Goal: Transaction & Acquisition: Purchase product/service

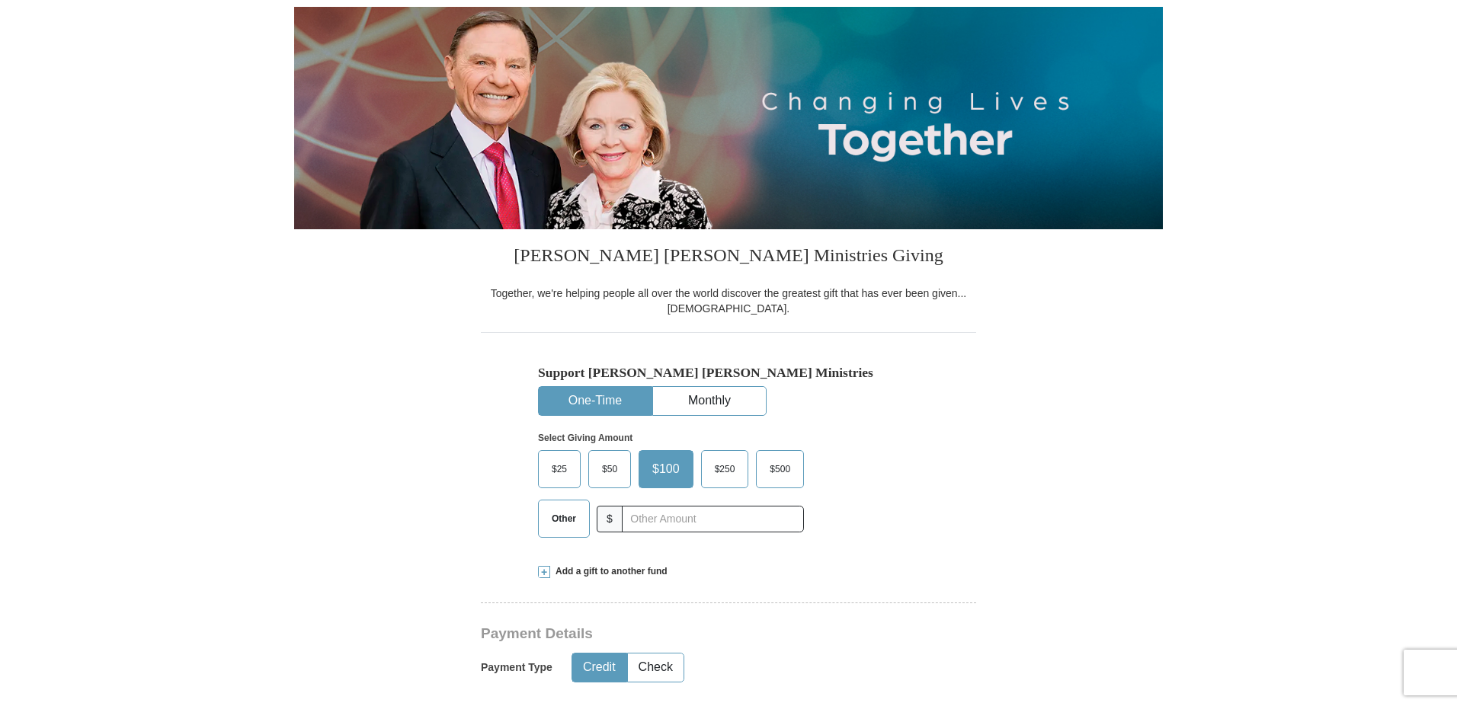
scroll to position [229, 0]
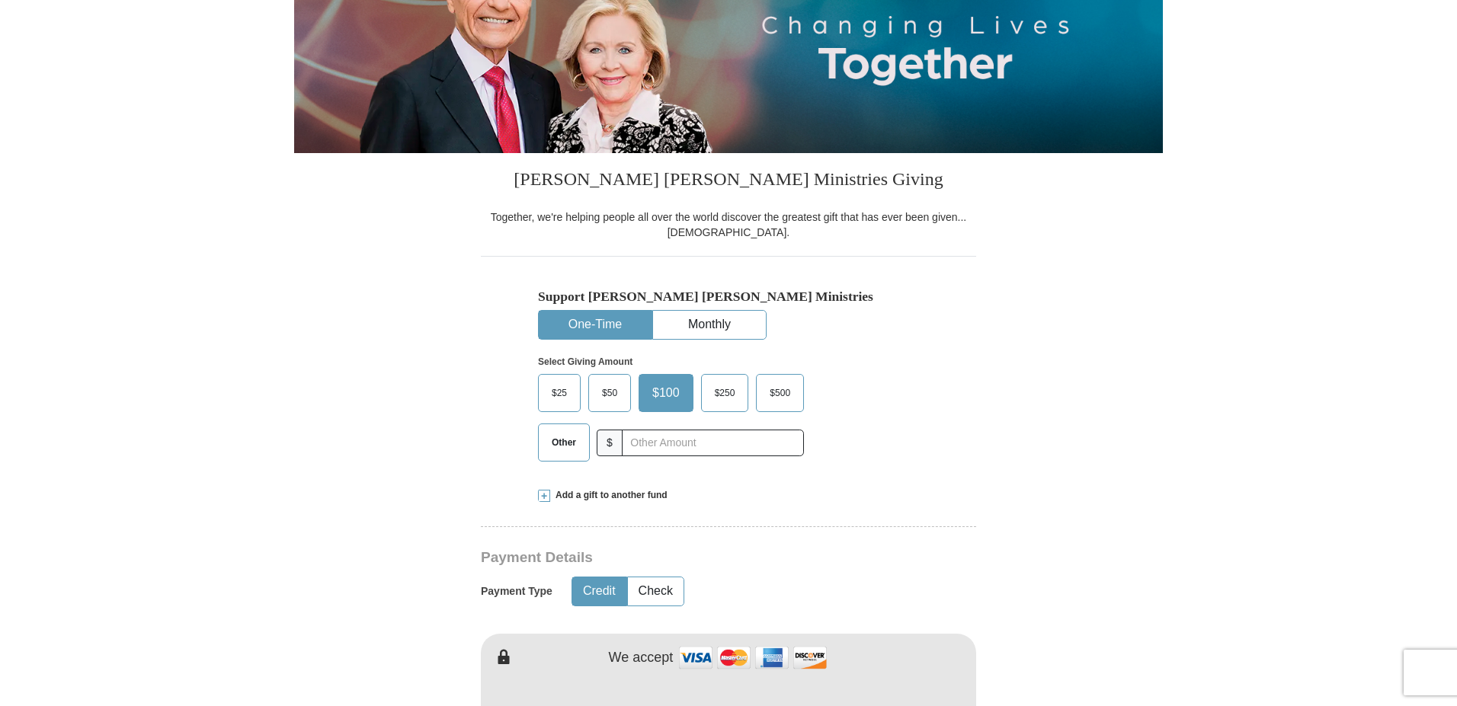
click at [609, 392] on span "$50" at bounding box center [609, 393] width 30 height 23
click at [0, 0] on input "$50" at bounding box center [0, 0] width 0 height 0
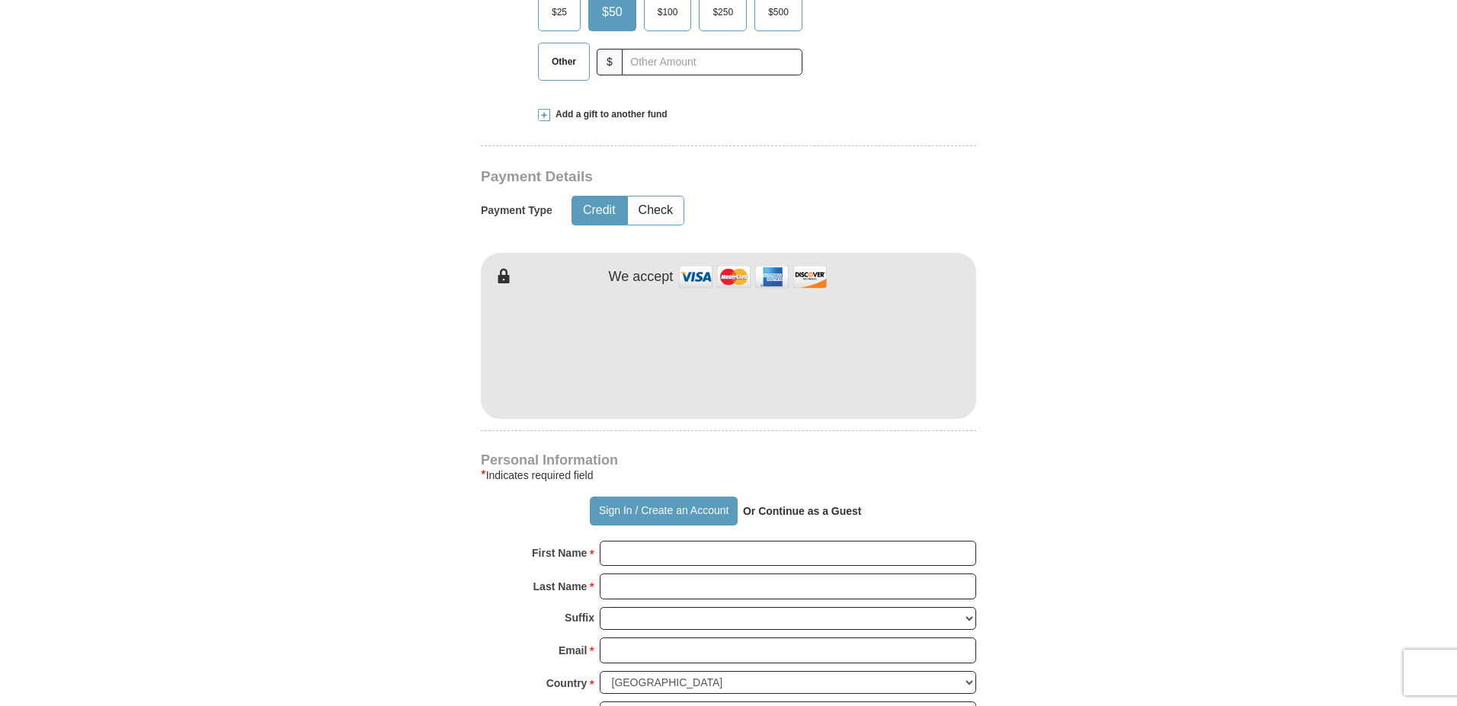
scroll to position [533, 0]
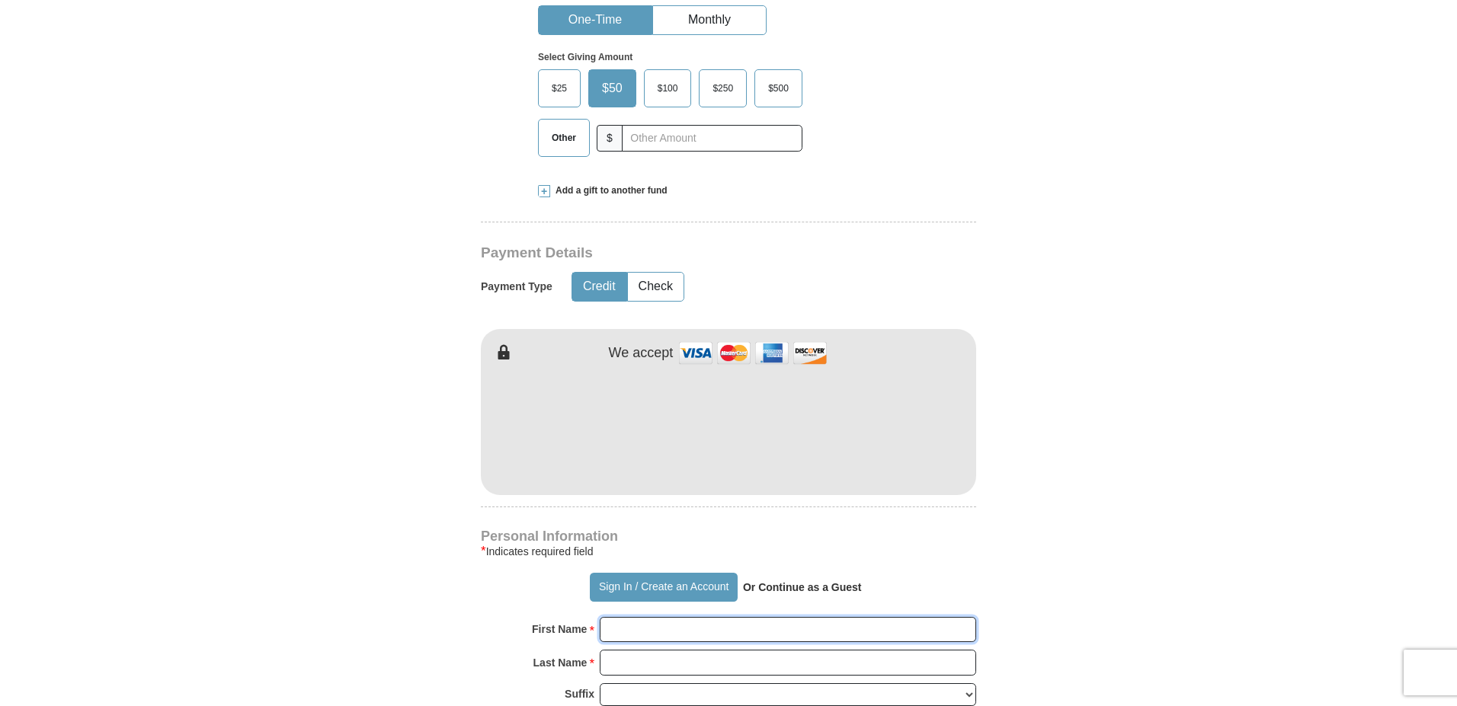
type input "[PERSON_NAME]"
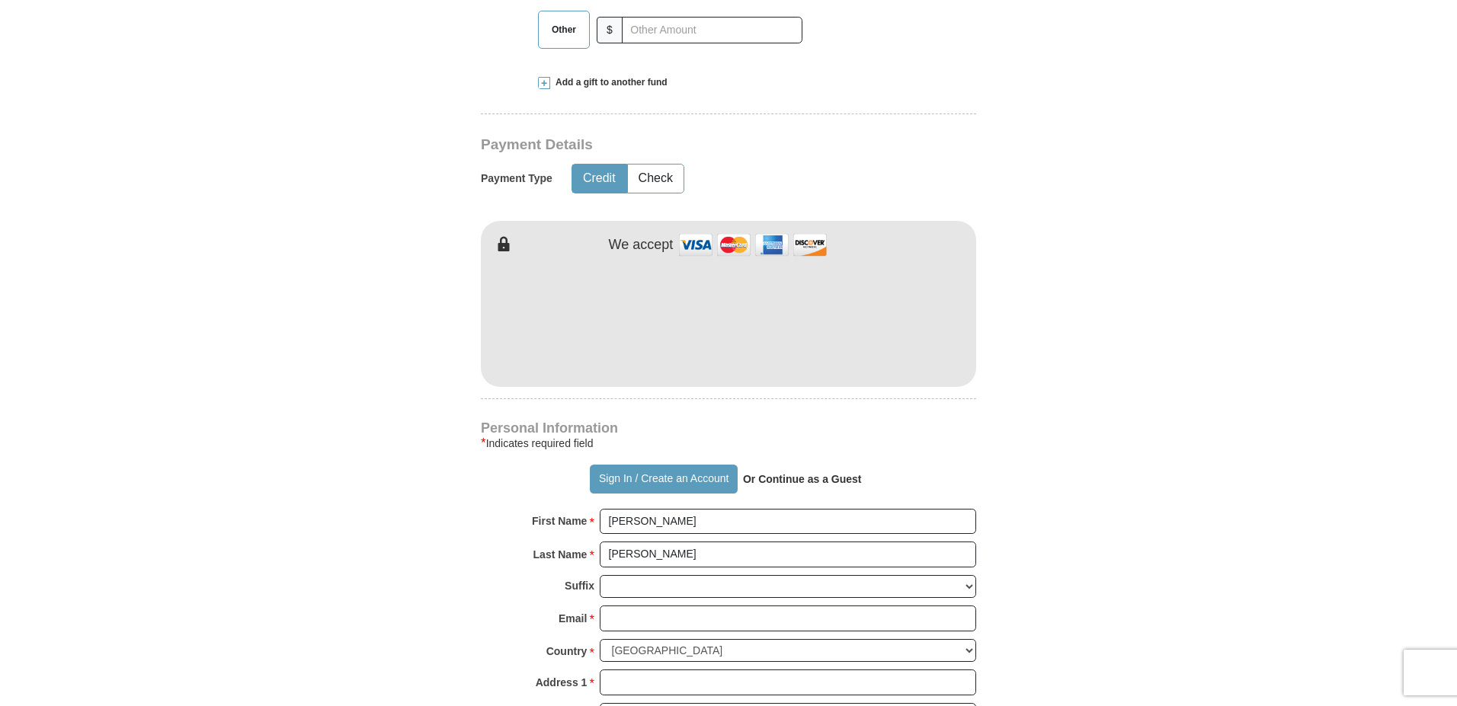
scroll to position [686, 0]
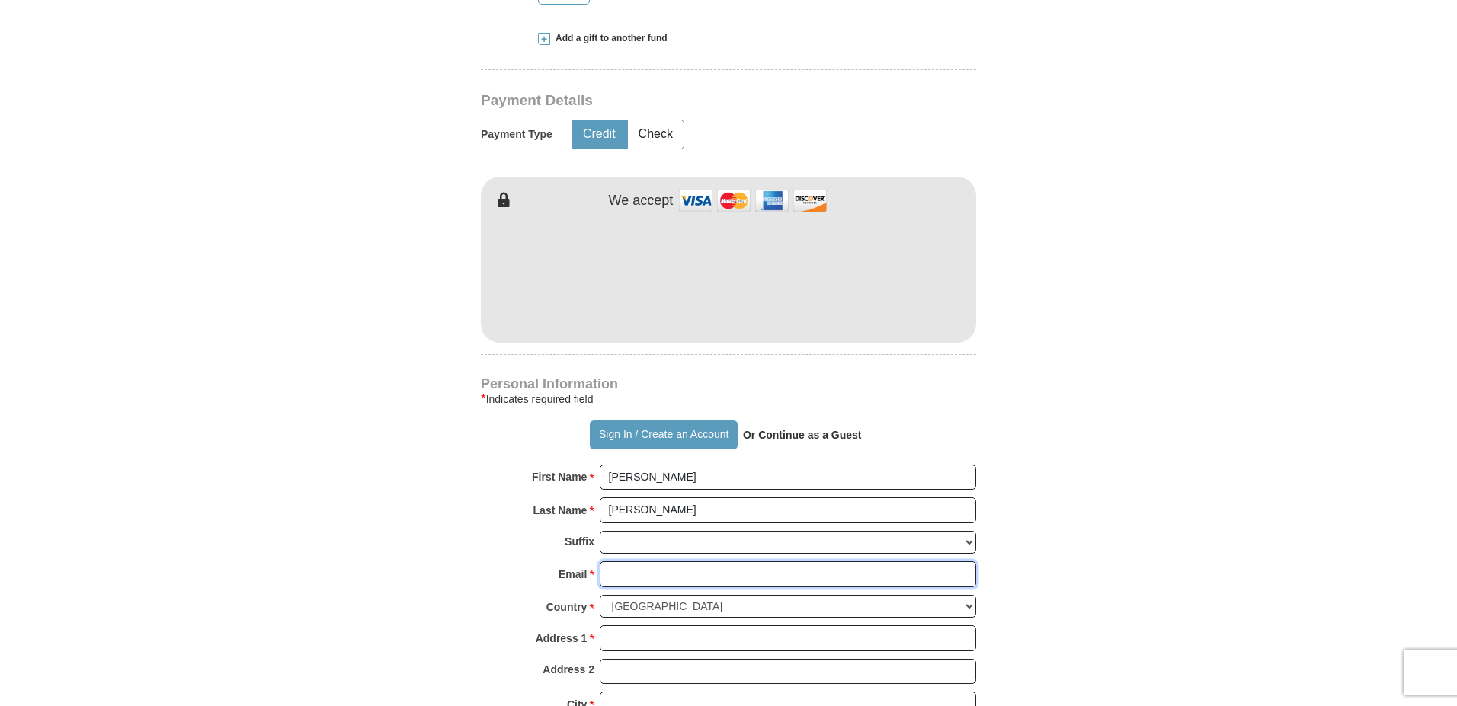
click at [617, 574] on input "Email *" at bounding box center [788, 574] width 376 height 26
type input "[EMAIL_ADDRESS][DOMAIN_NAME]"
type input "[STREET_ADDRESS][PERSON_NAME]"
type input "Asheboro"
select select "NC"
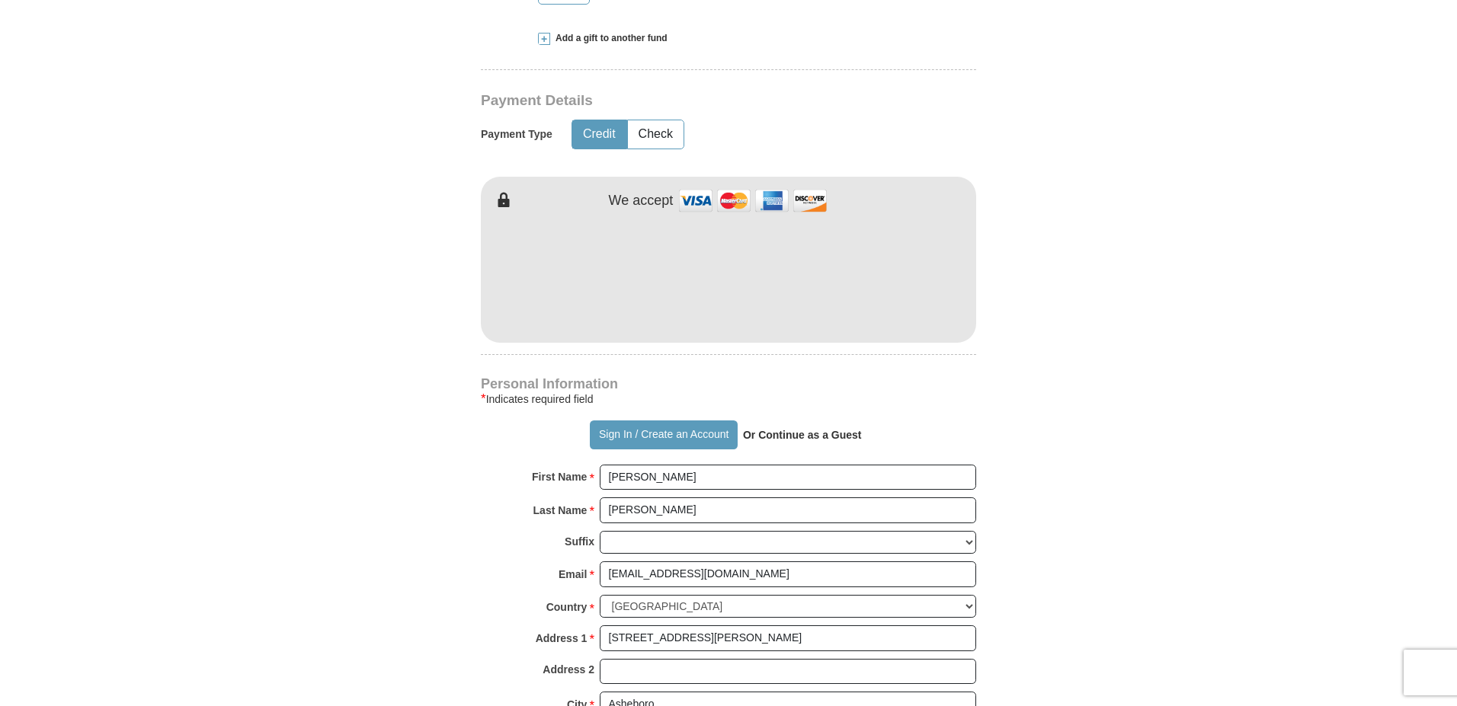
type input "27203"
type input "3366534567"
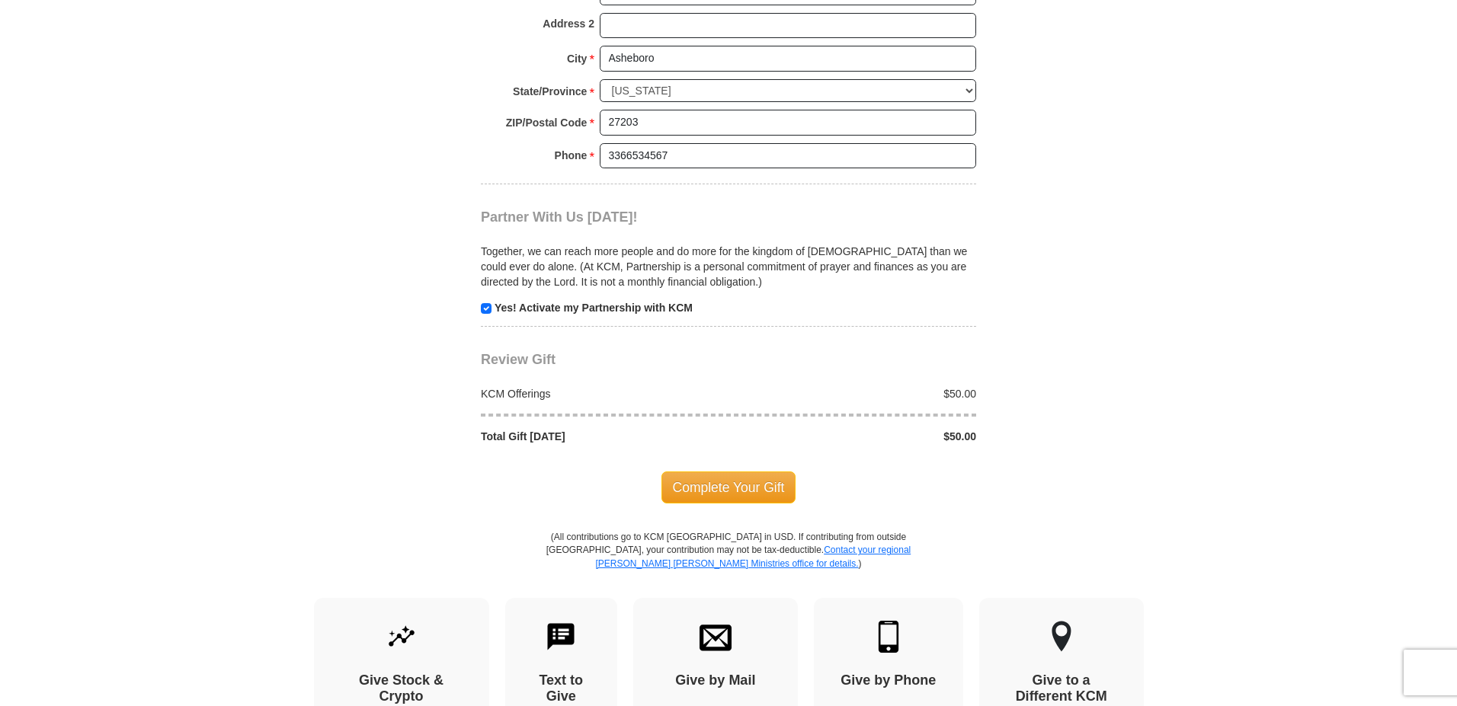
scroll to position [1371, 0]
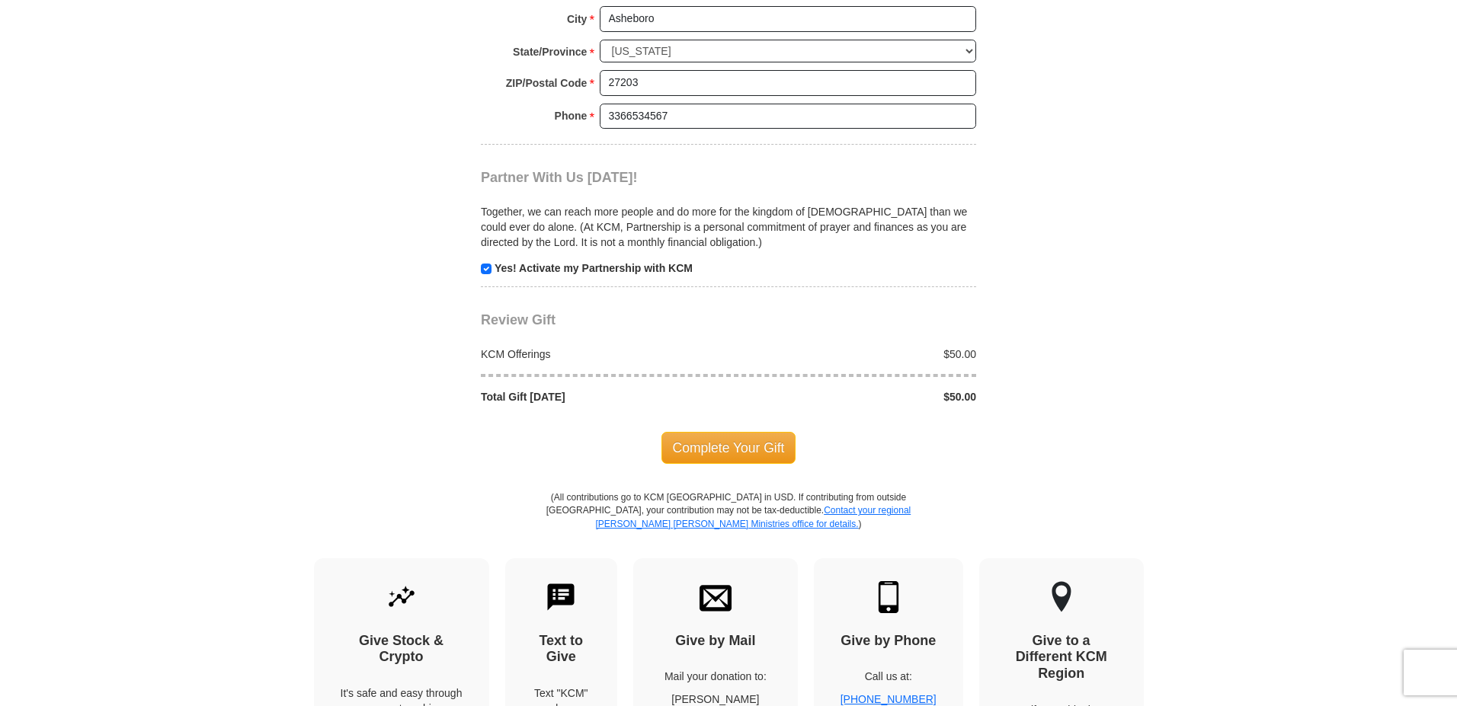
click at [719, 455] on span "Complete Your Gift" at bounding box center [728, 448] width 135 height 32
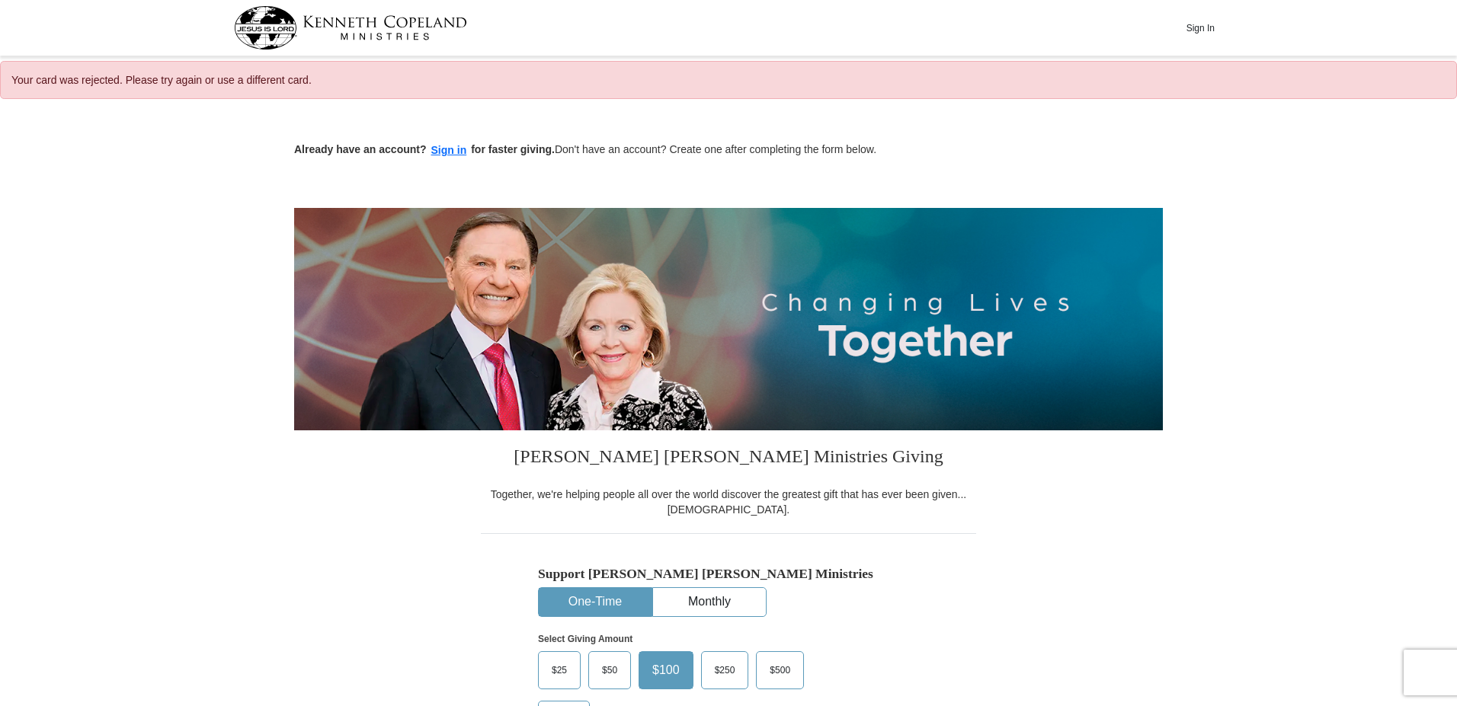
select select "NC"
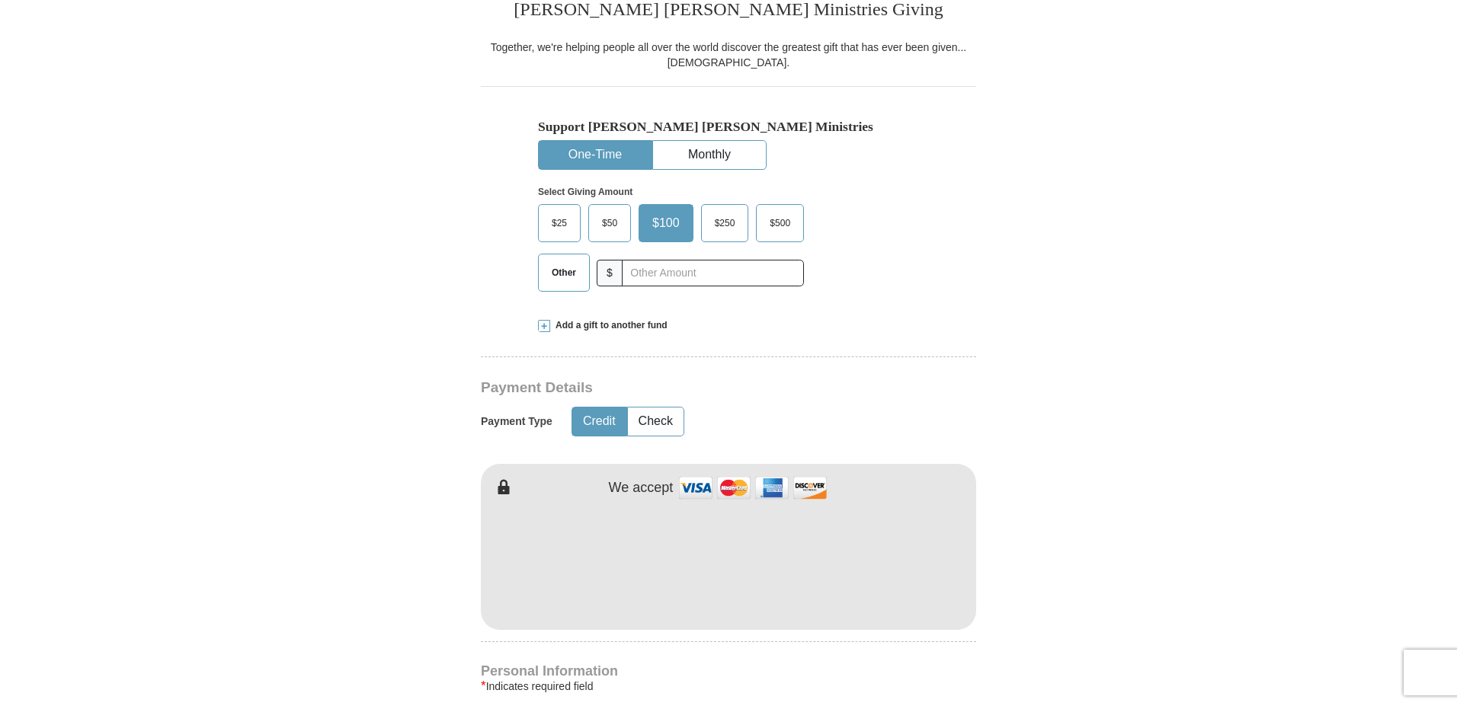
scroll to position [457, 0]
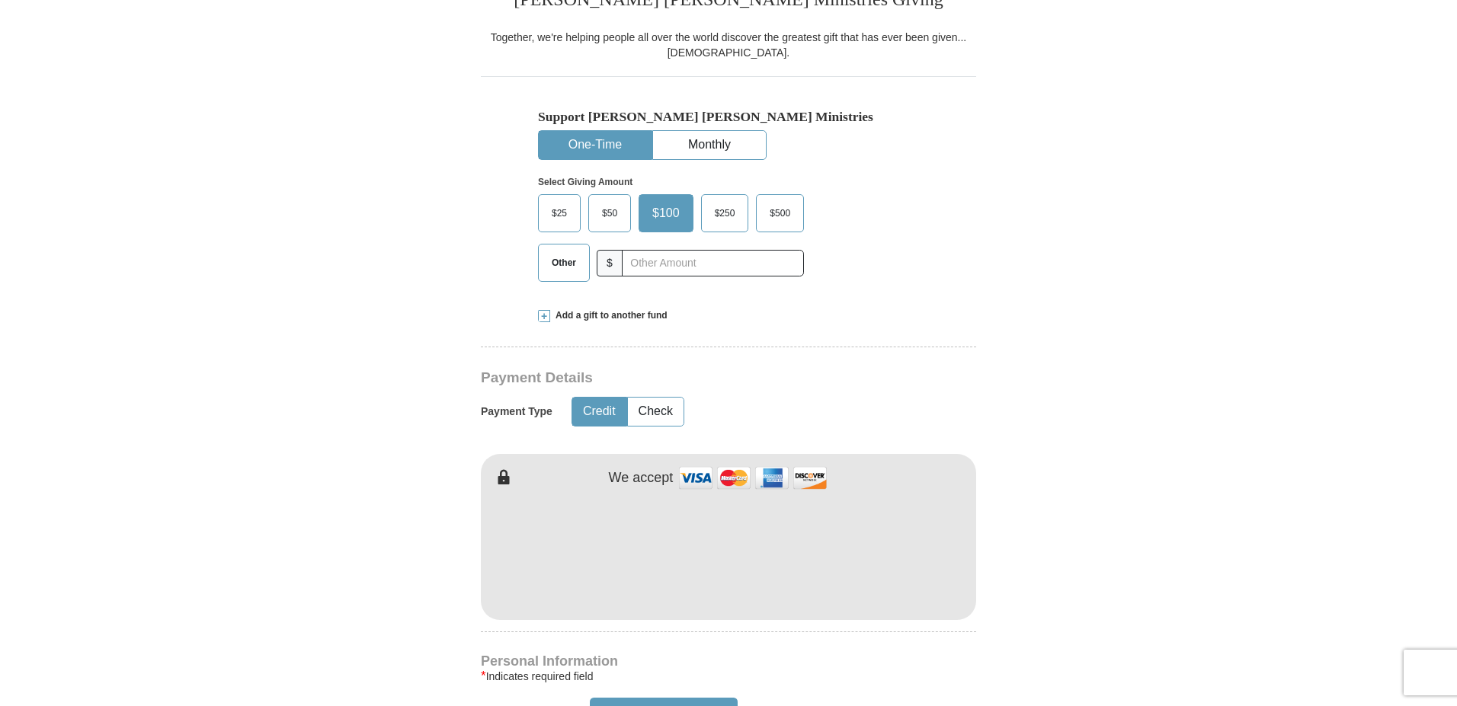
click at [600, 217] on span "$50" at bounding box center [609, 213] width 30 height 23
click at [0, 0] on input "$50" at bounding box center [0, 0] width 0 height 0
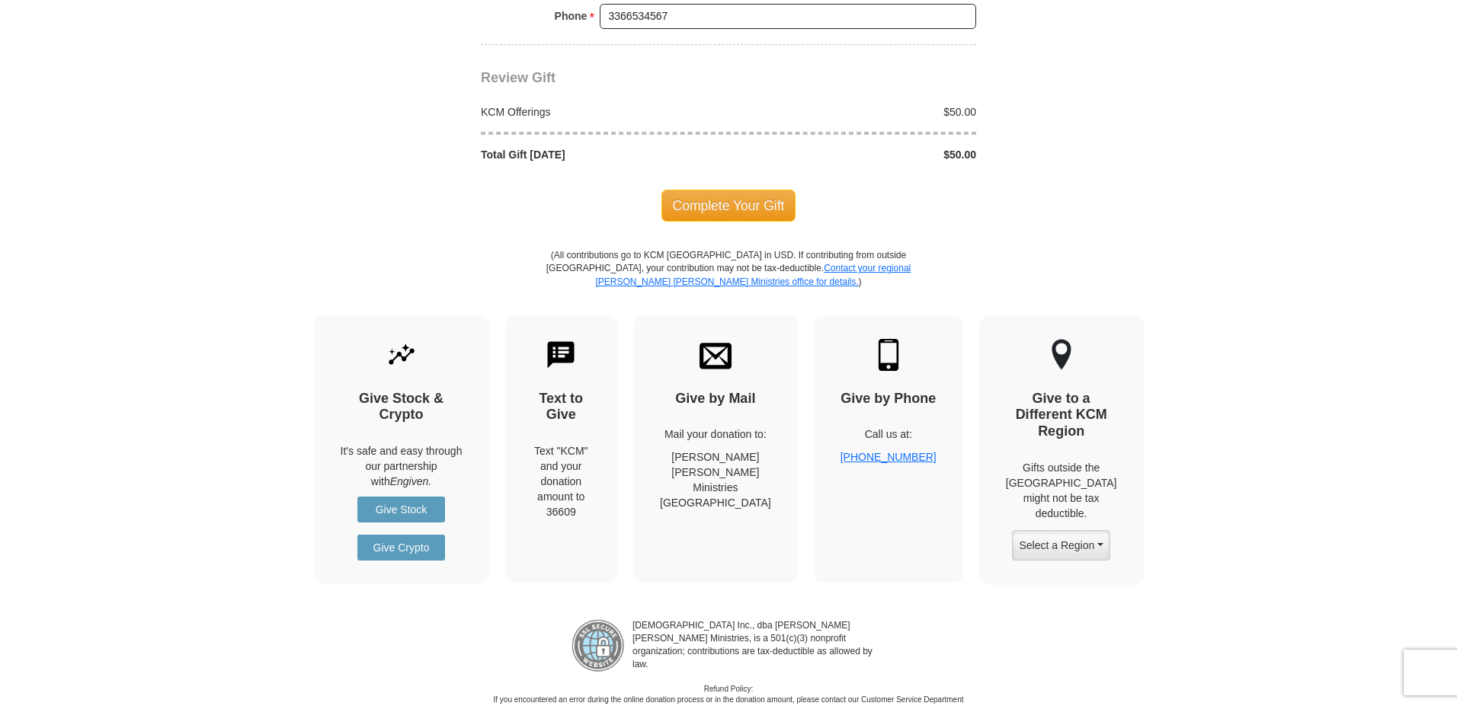
scroll to position [1524, 0]
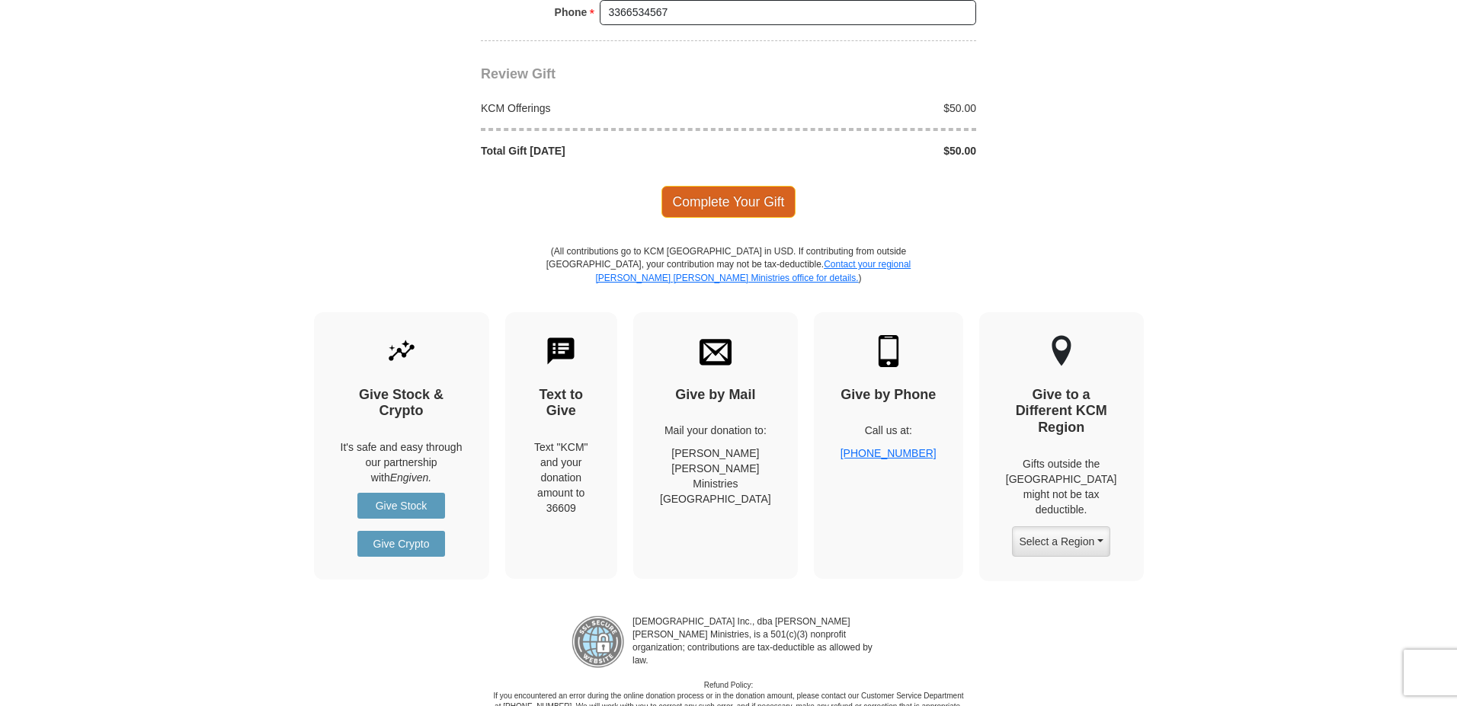
click at [715, 210] on span "Complete Your Gift" at bounding box center [728, 202] width 135 height 32
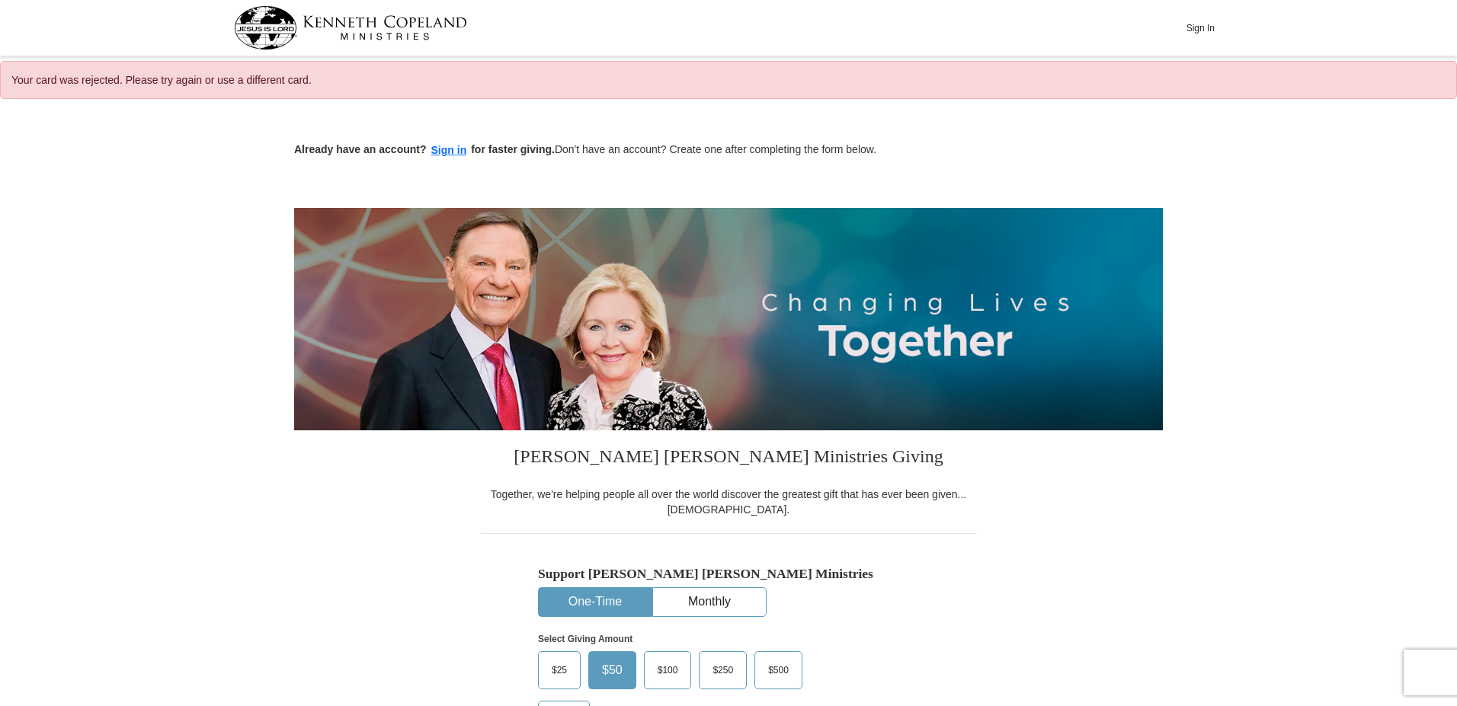
select select "NC"
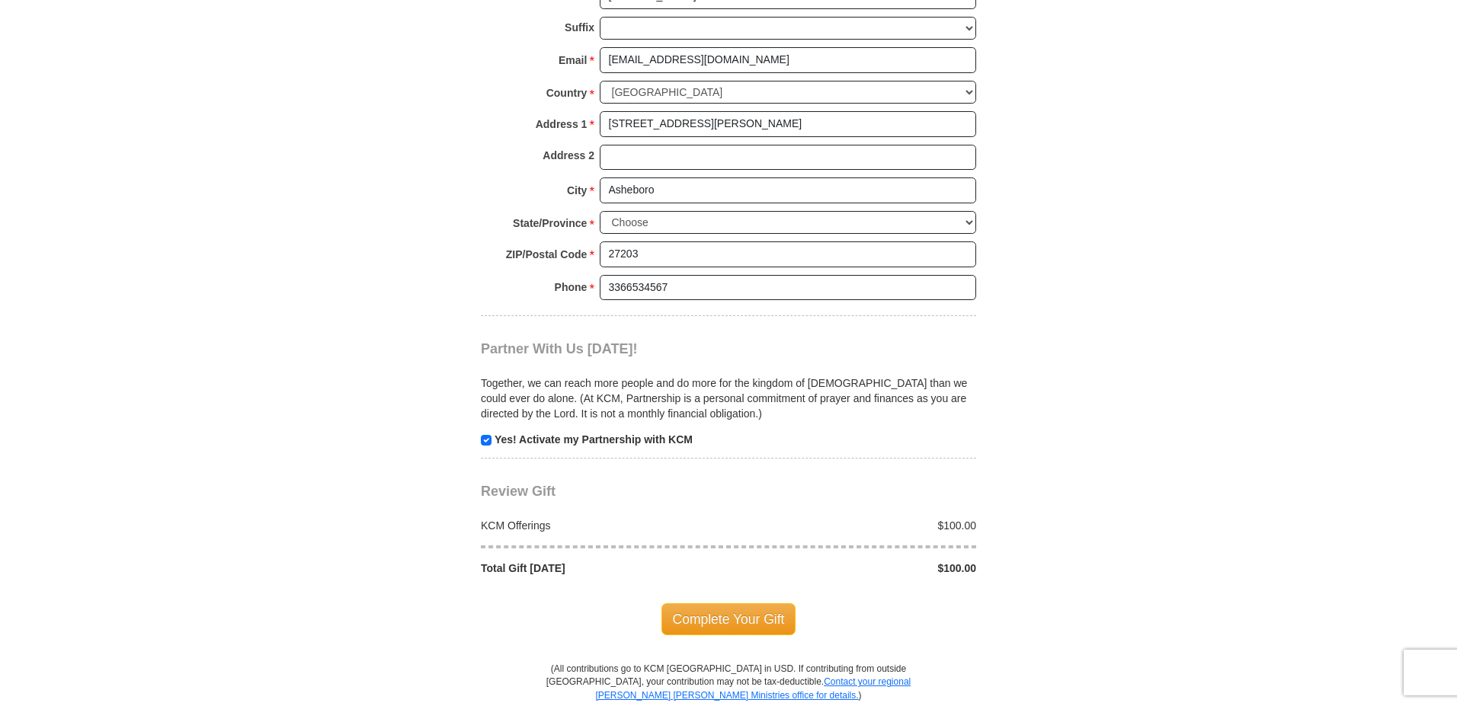
scroll to position [1200, 0]
